Goal: Transaction & Acquisition: Purchase product/service

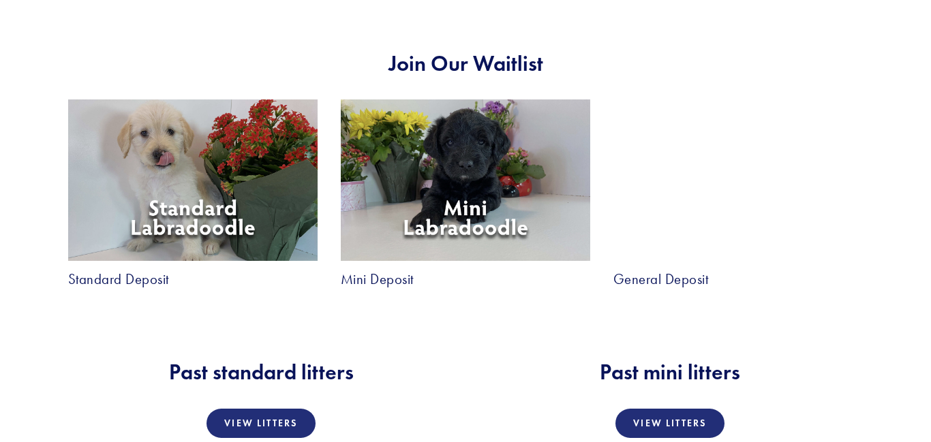
scroll to position [2344, 0]
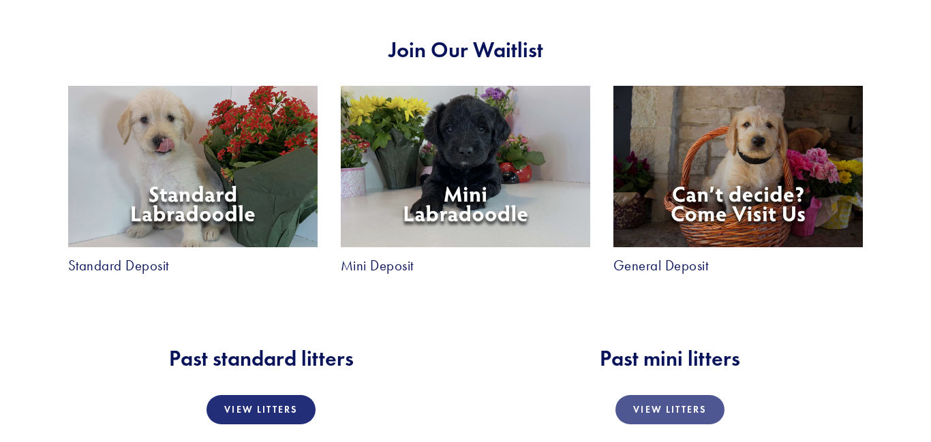
click at [673, 395] on link "View Litters" at bounding box center [669, 409] width 108 height 29
click at [425, 147] on img at bounding box center [465, 167] width 249 height 162
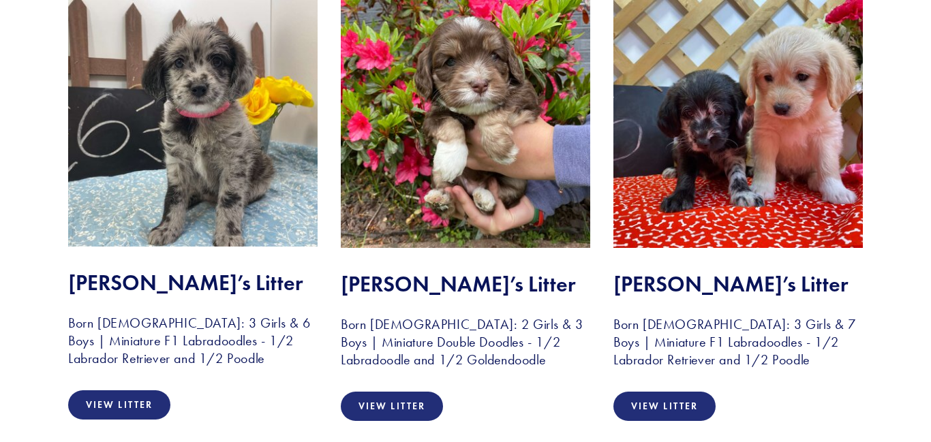
scroll to position [4989, 0]
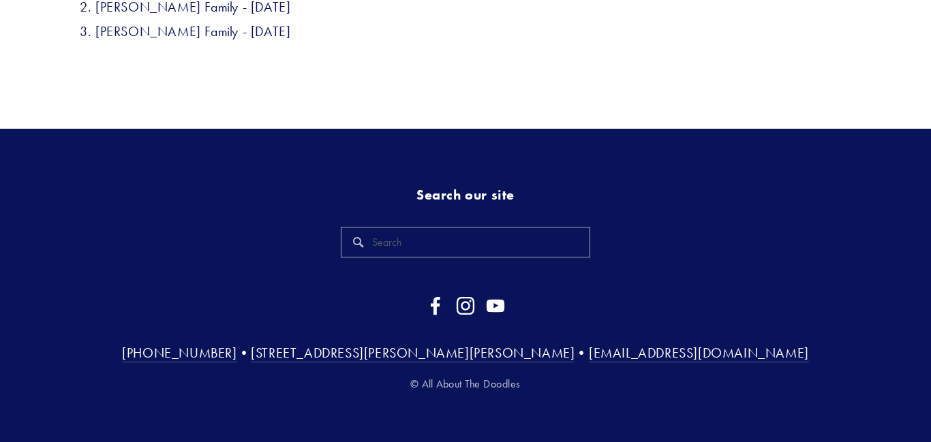
scroll to position [788, 0]
